Goal: Information Seeking & Learning: Learn about a topic

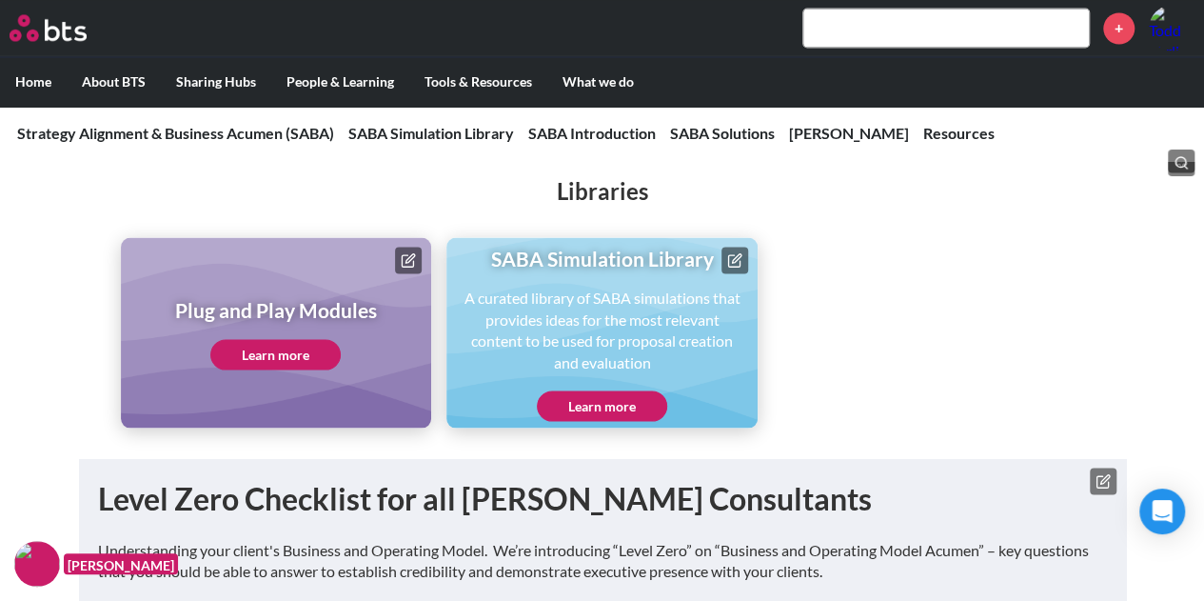
scroll to position [5275, 0]
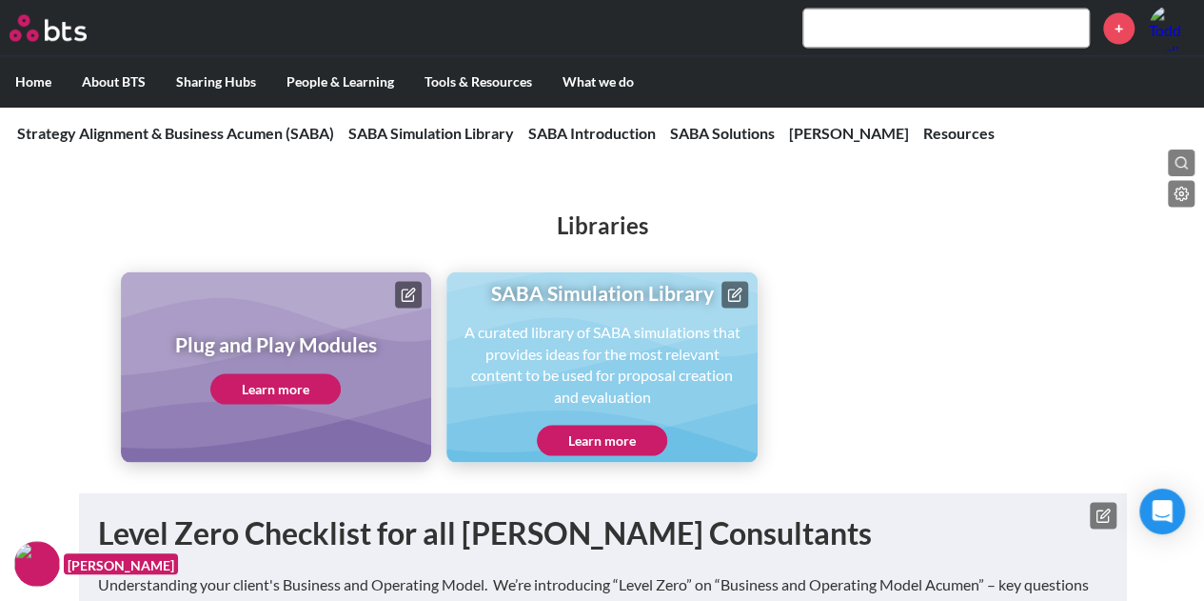
click at [252, 390] on link "Learn more" at bounding box center [275, 388] width 130 height 30
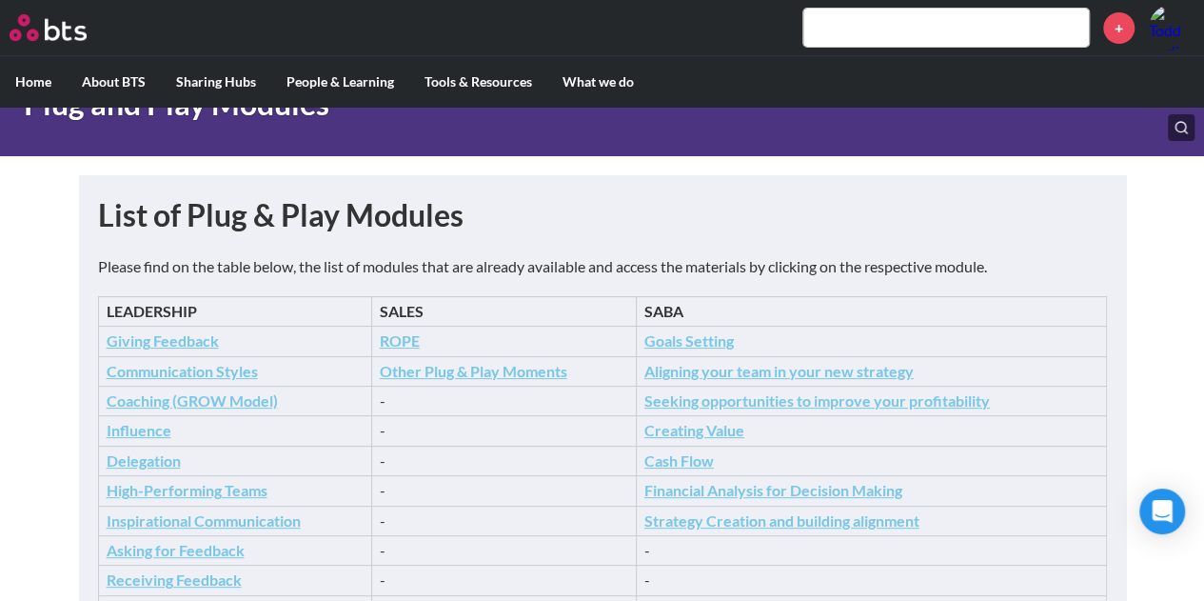
scroll to position [129, 0]
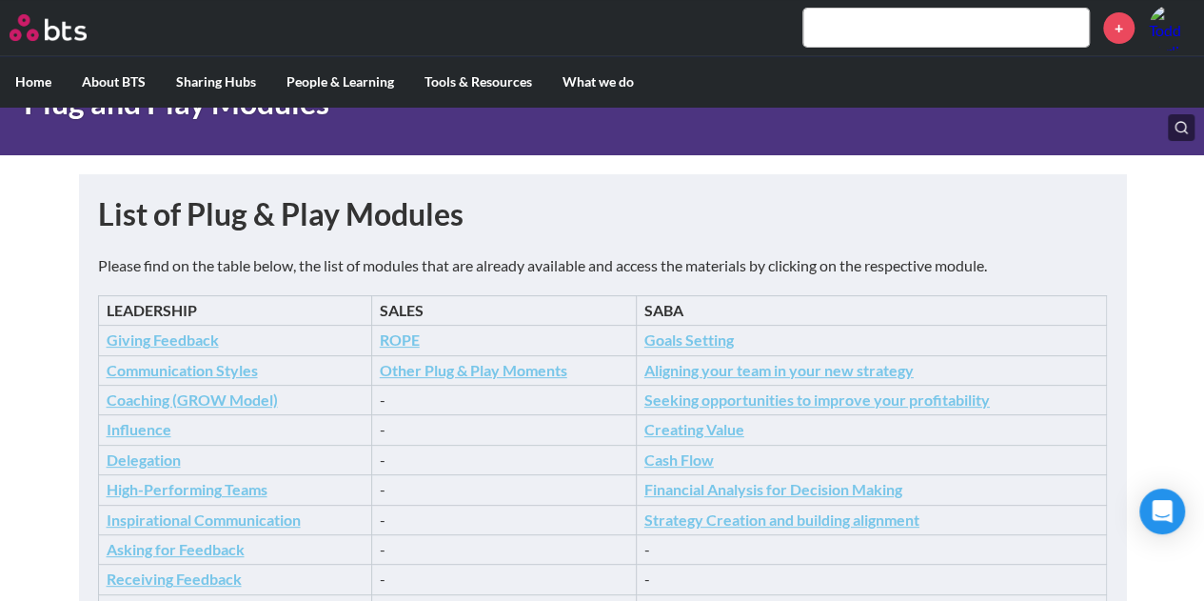
click at [697, 481] on icon "Financial Analysis for Decision Making" at bounding box center [773, 489] width 258 height 18
